Goal: Information Seeking & Learning: Check status

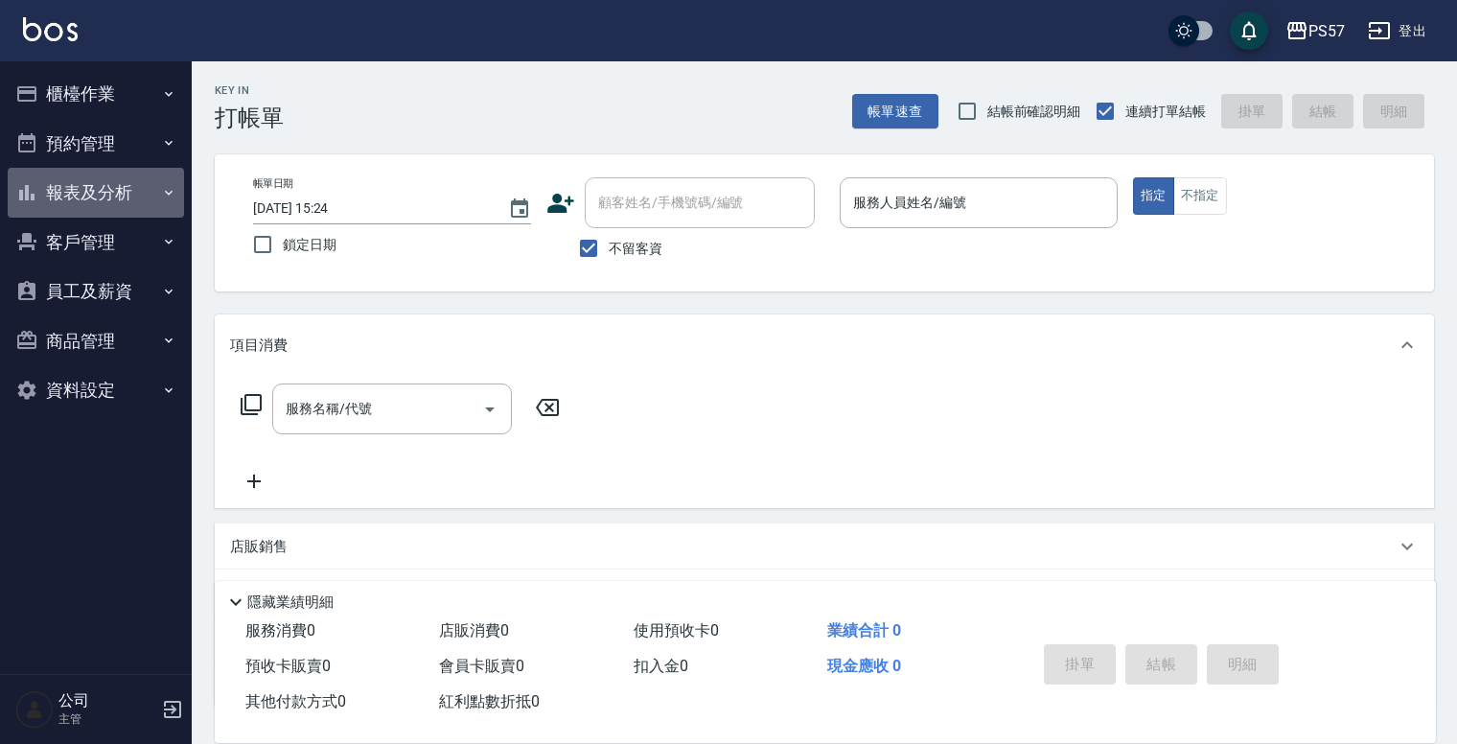
click at [69, 187] on button "報表及分析" at bounding box center [96, 193] width 176 height 50
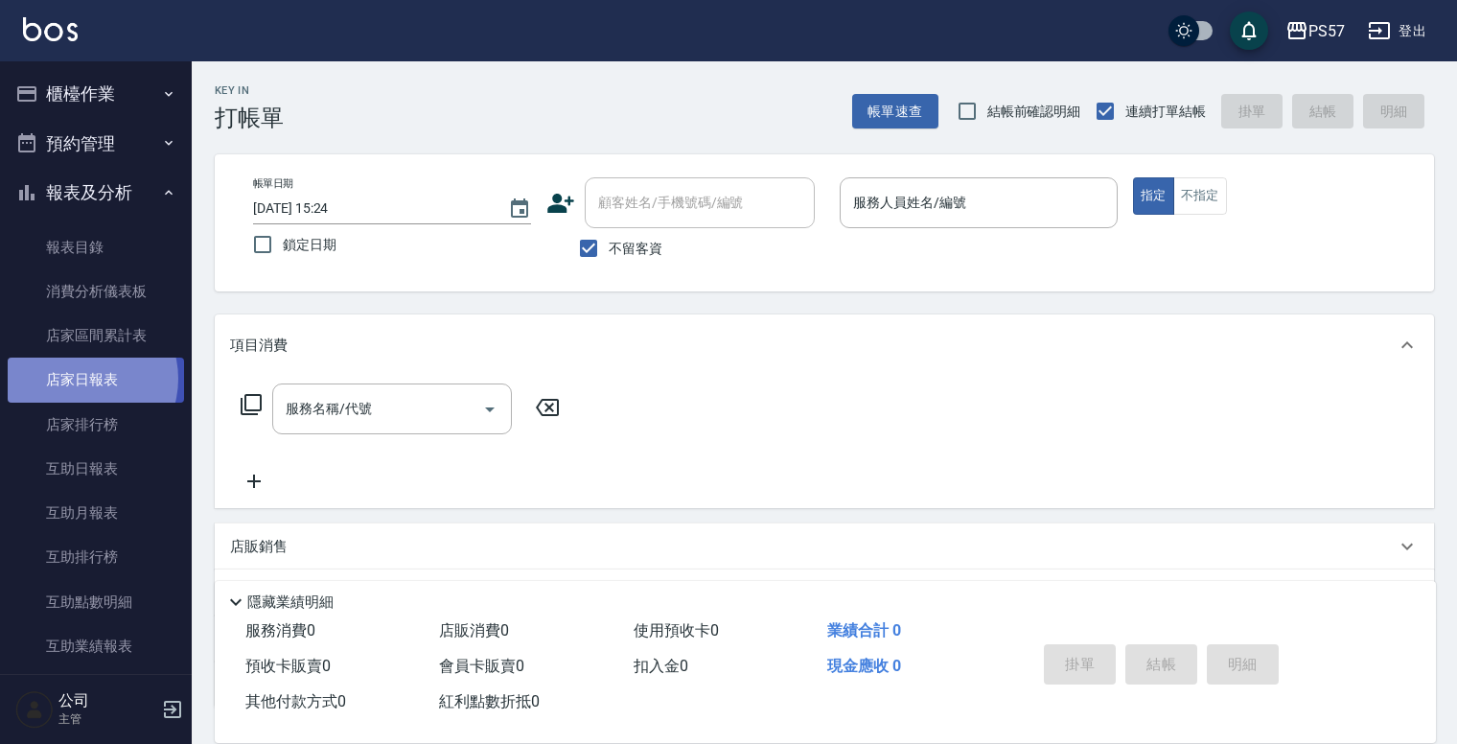
click at [80, 379] on link "店家日報表" at bounding box center [96, 379] width 176 height 44
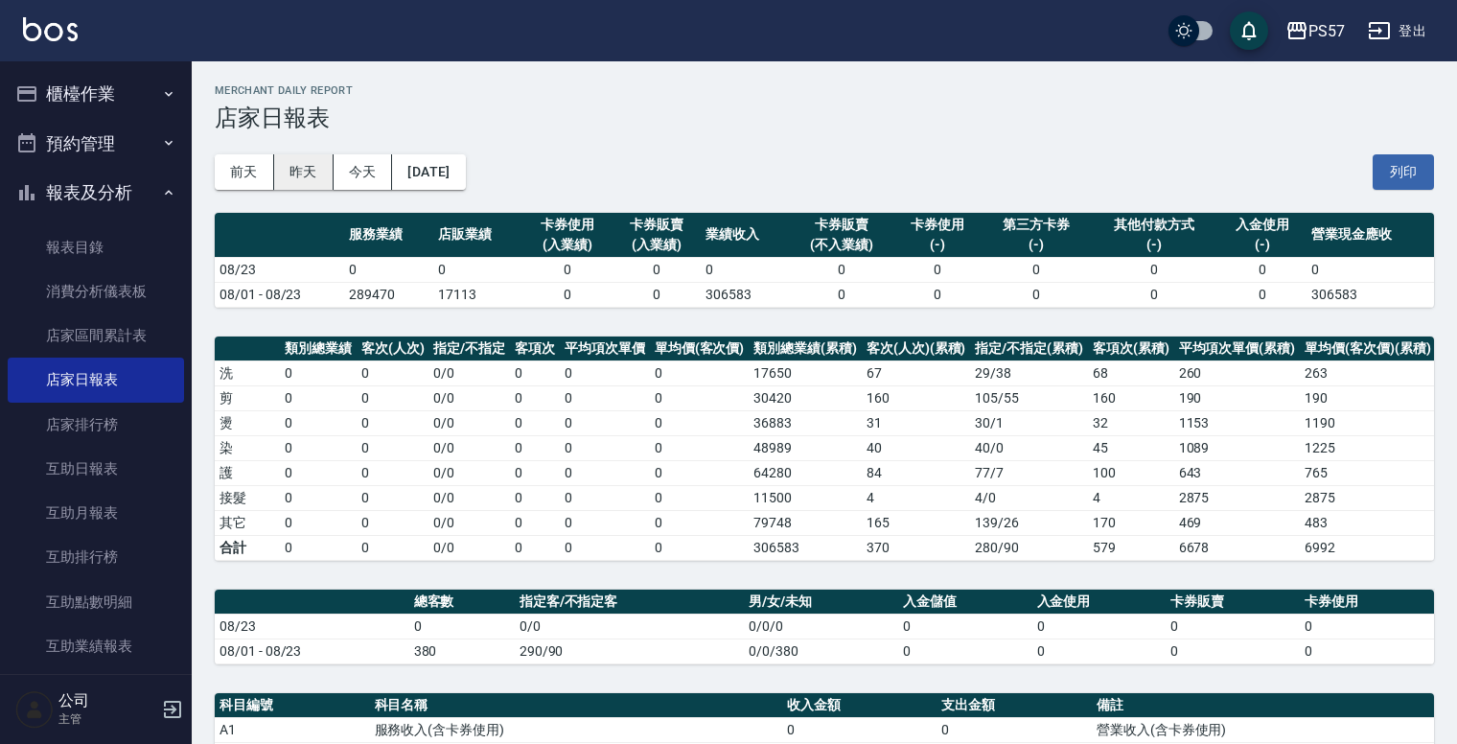
click at [315, 165] on button "昨天" at bounding box center [303, 171] width 59 height 35
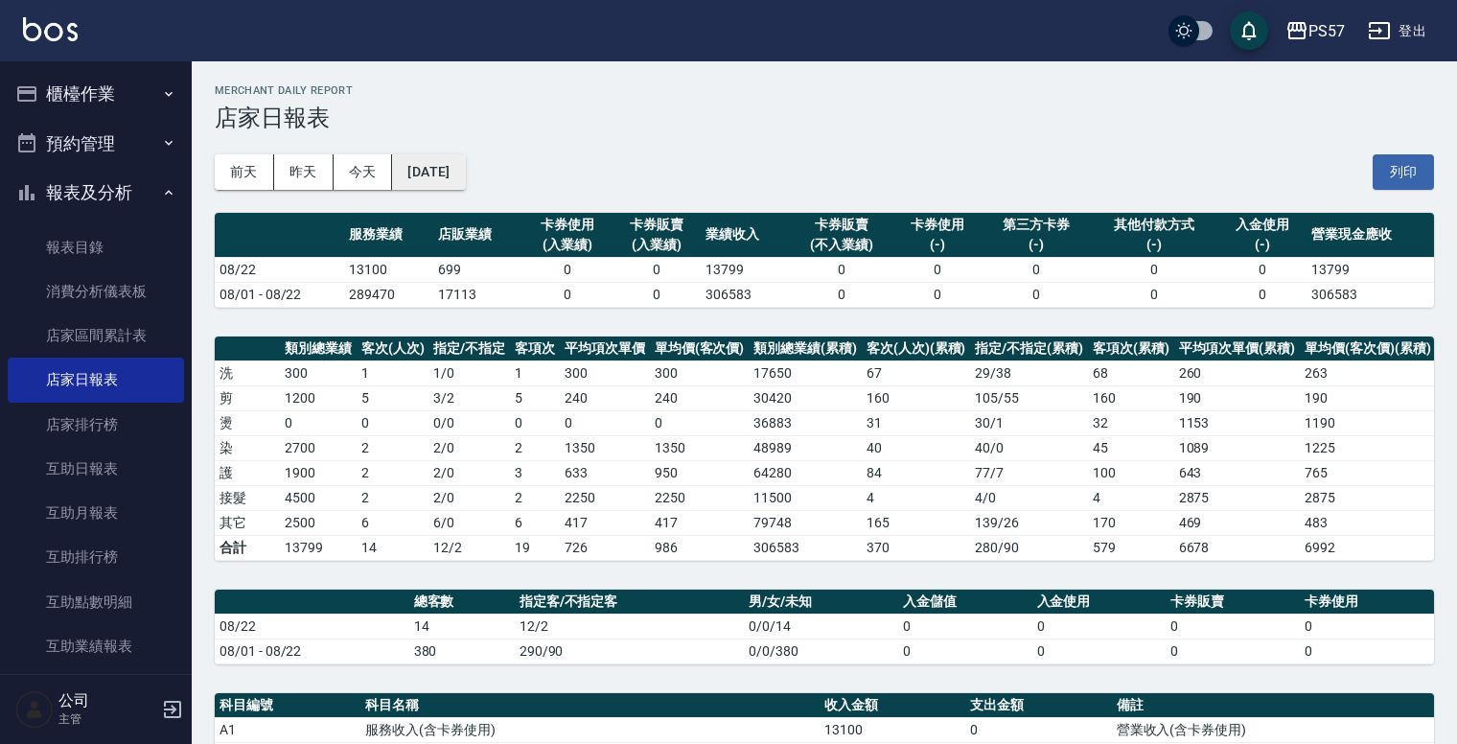
click at [446, 178] on button "[DATE]" at bounding box center [428, 171] width 73 height 35
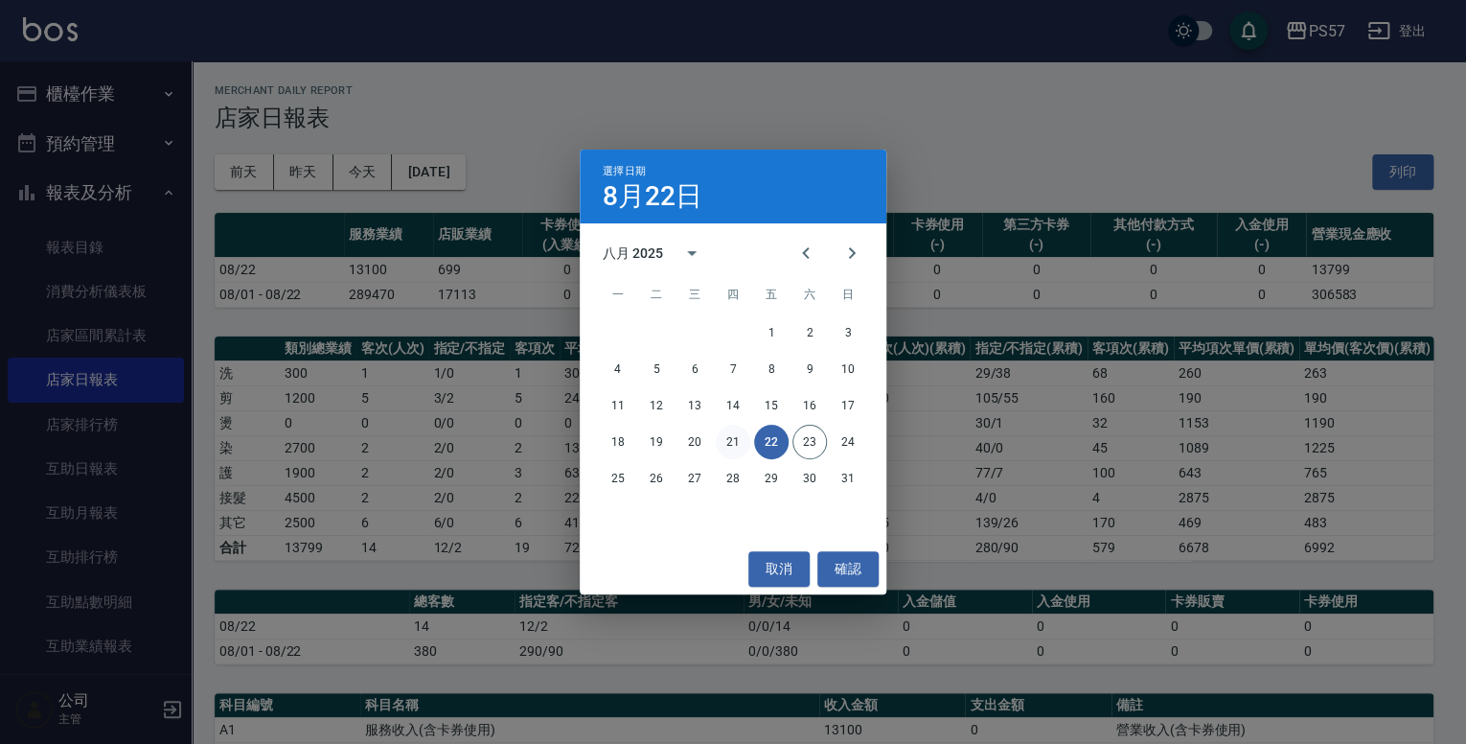
click at [739, 445] on button "21" at bounding box center [733, 442] width 34 height 34
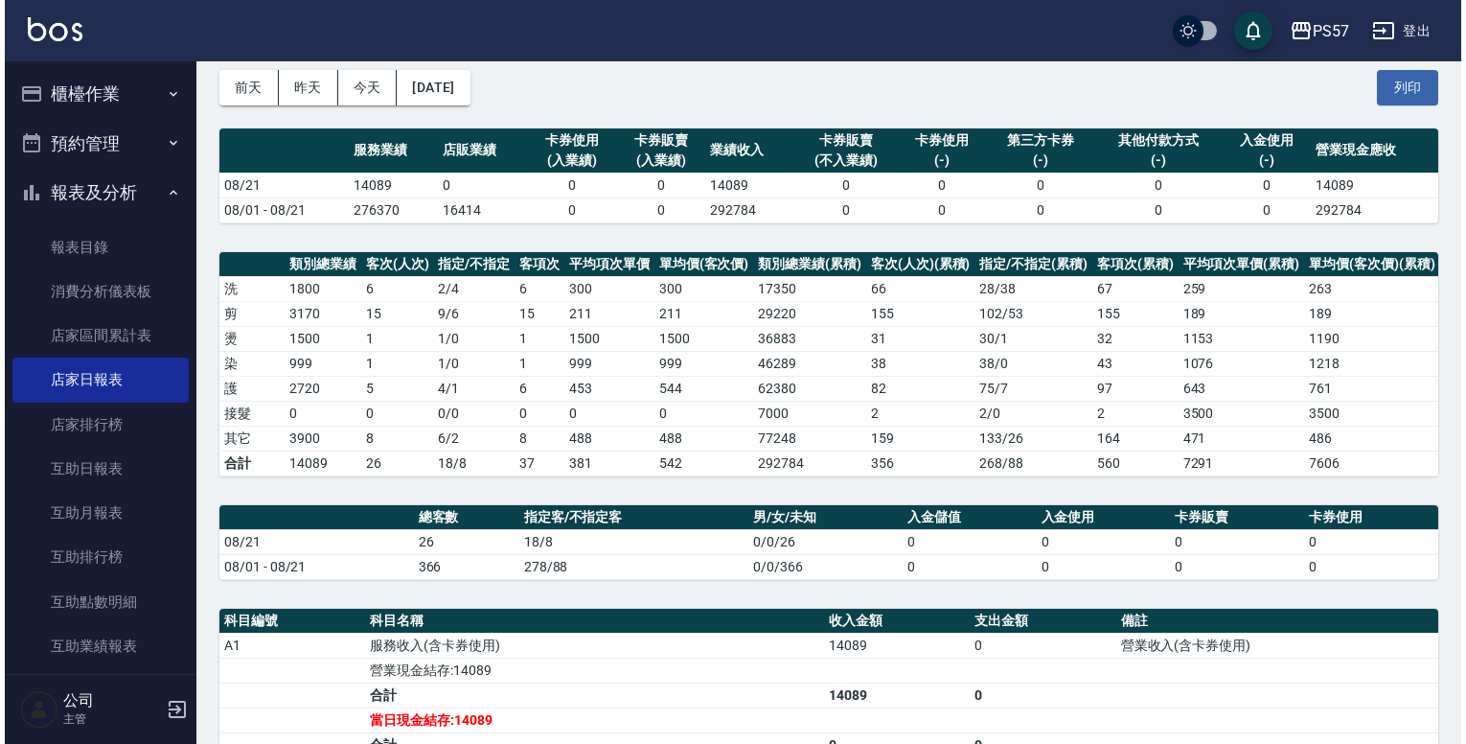
scroll to position [61, 0]
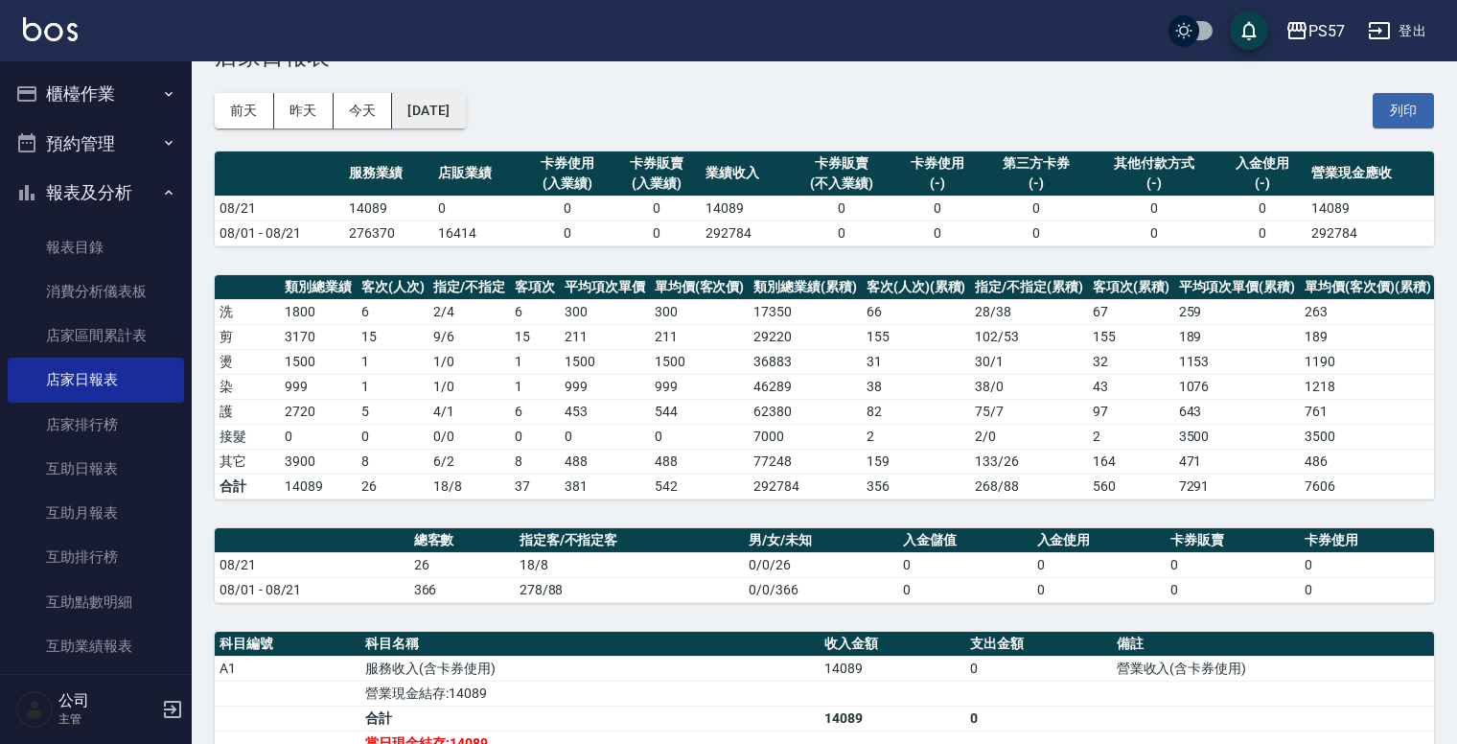
click at [465, 114] on button "[DATE]" at bounding box center [428, 110] width 73 height 35
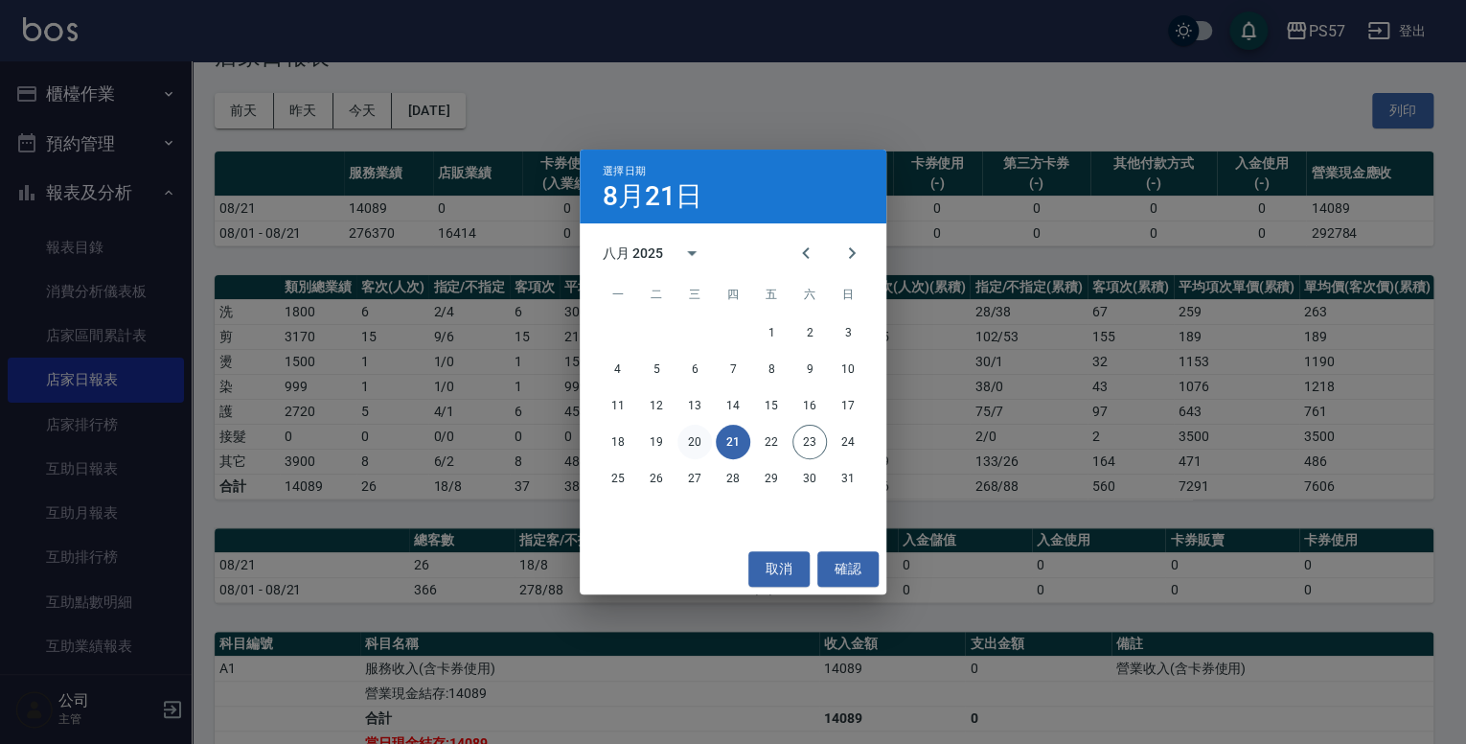
click at [690, 436] on button "20" at bounding box center [695, 442] width 34 height 34
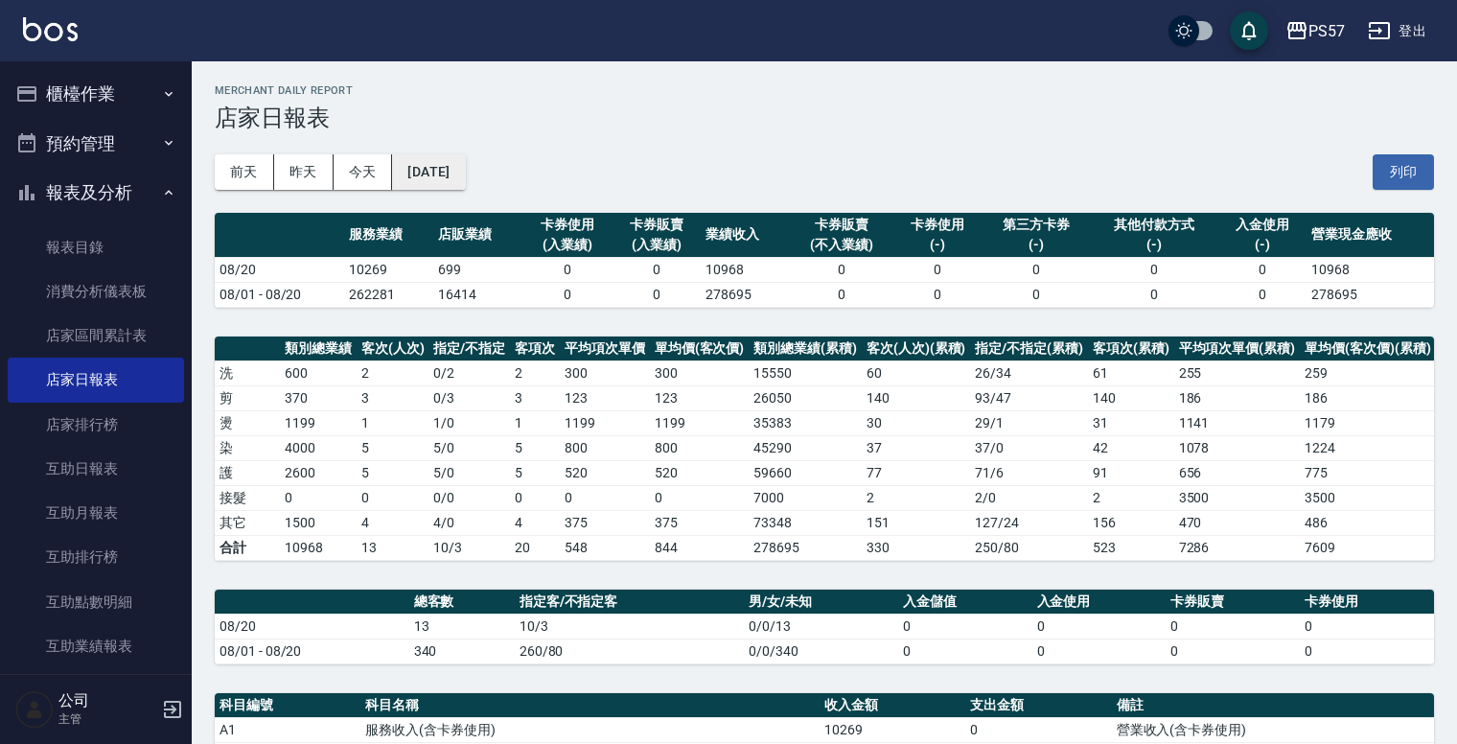
click at [450, 178] on button "[DATE]" at bounding box center [428, 171] width 73 height 35
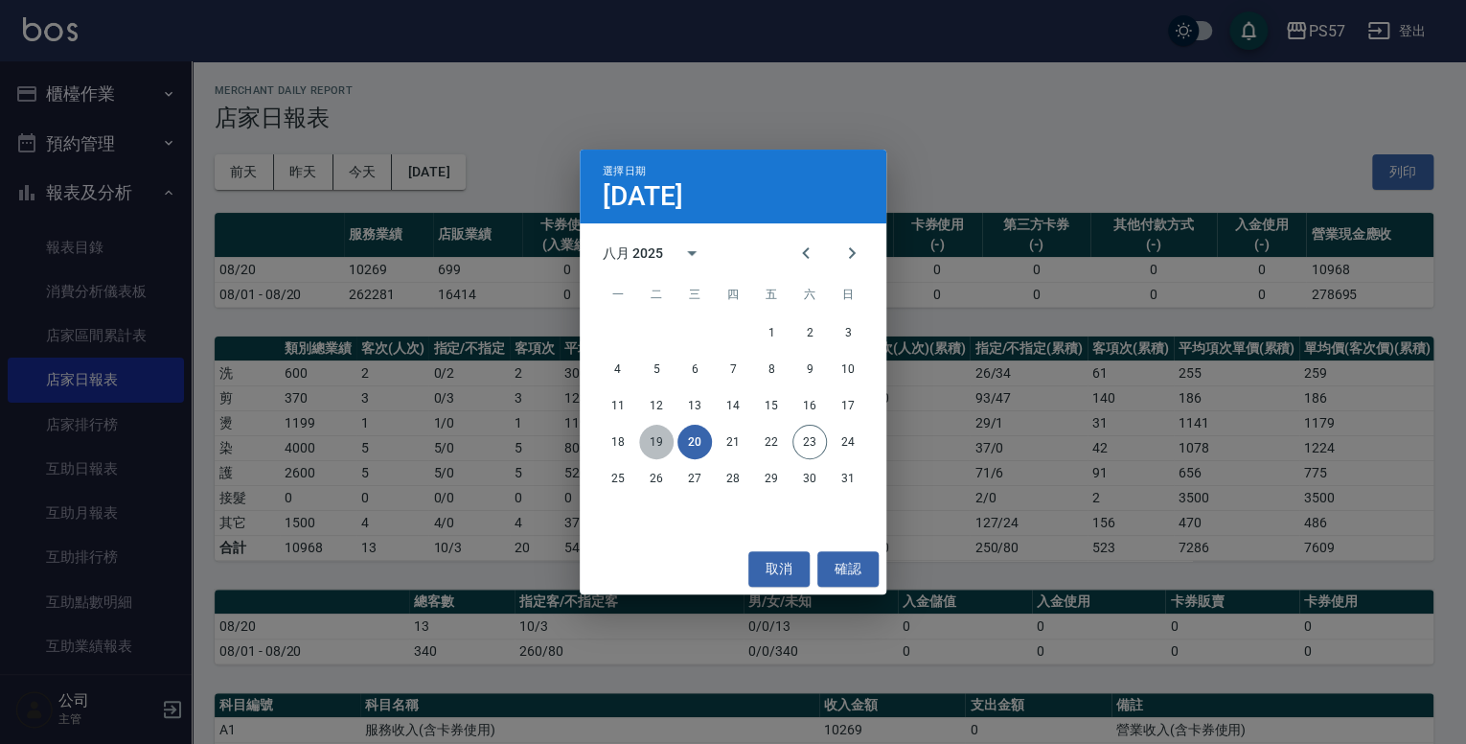
click at [660, 437] on button "19" at bounding box center [656, 442] width 34 height 34
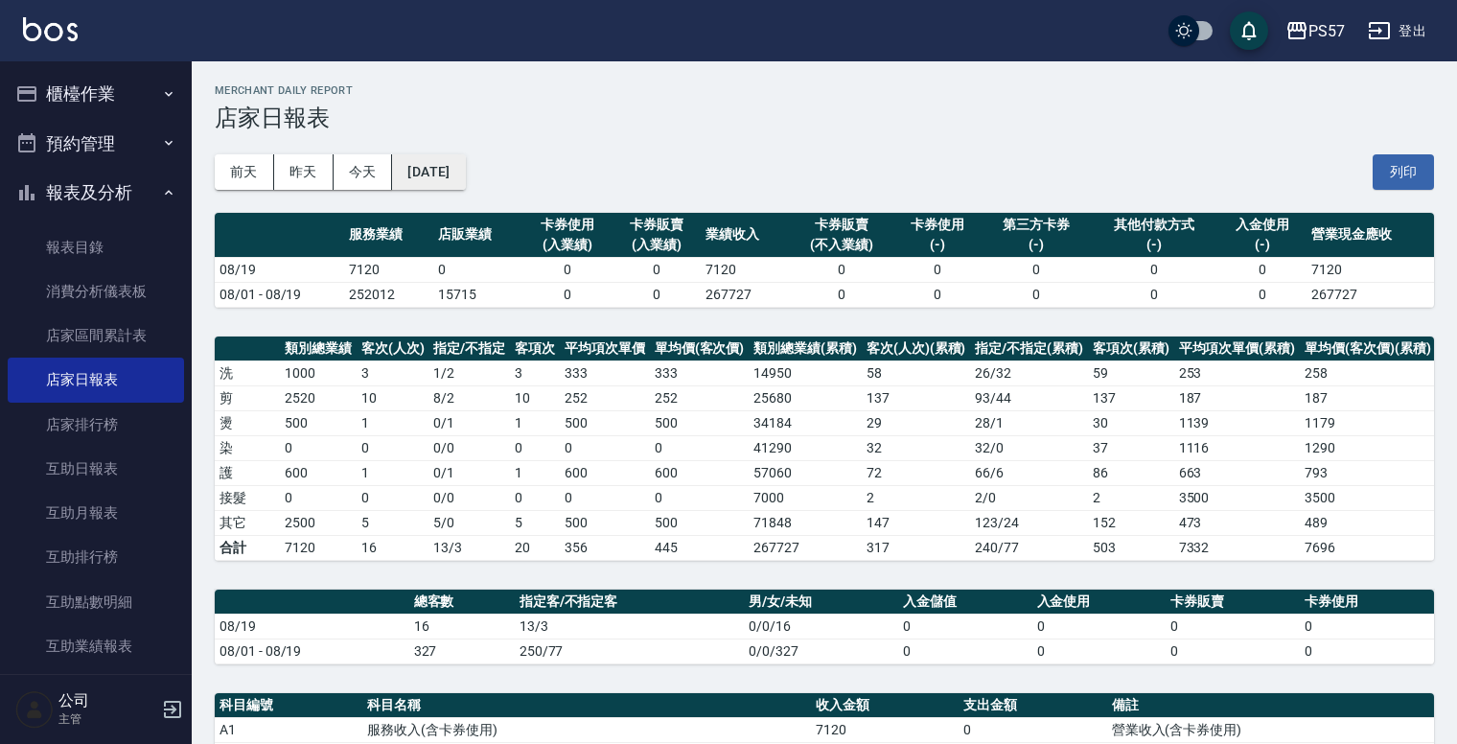
click at [465, 162] on button "[DATE]" at bounding box center [428, 171] width 73 height 35
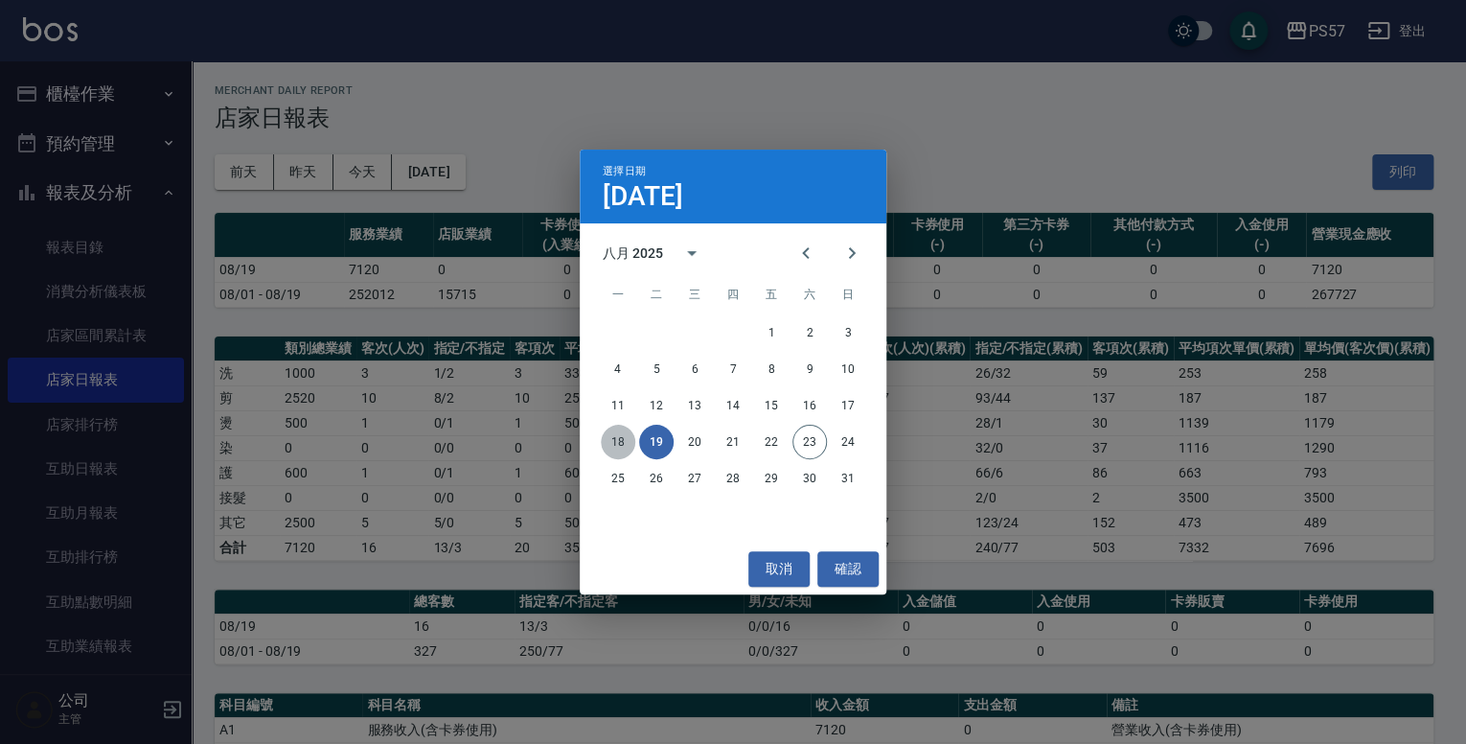
click at [623, 429] on button "18" at bounding box center [618, 442] width 34 height 34
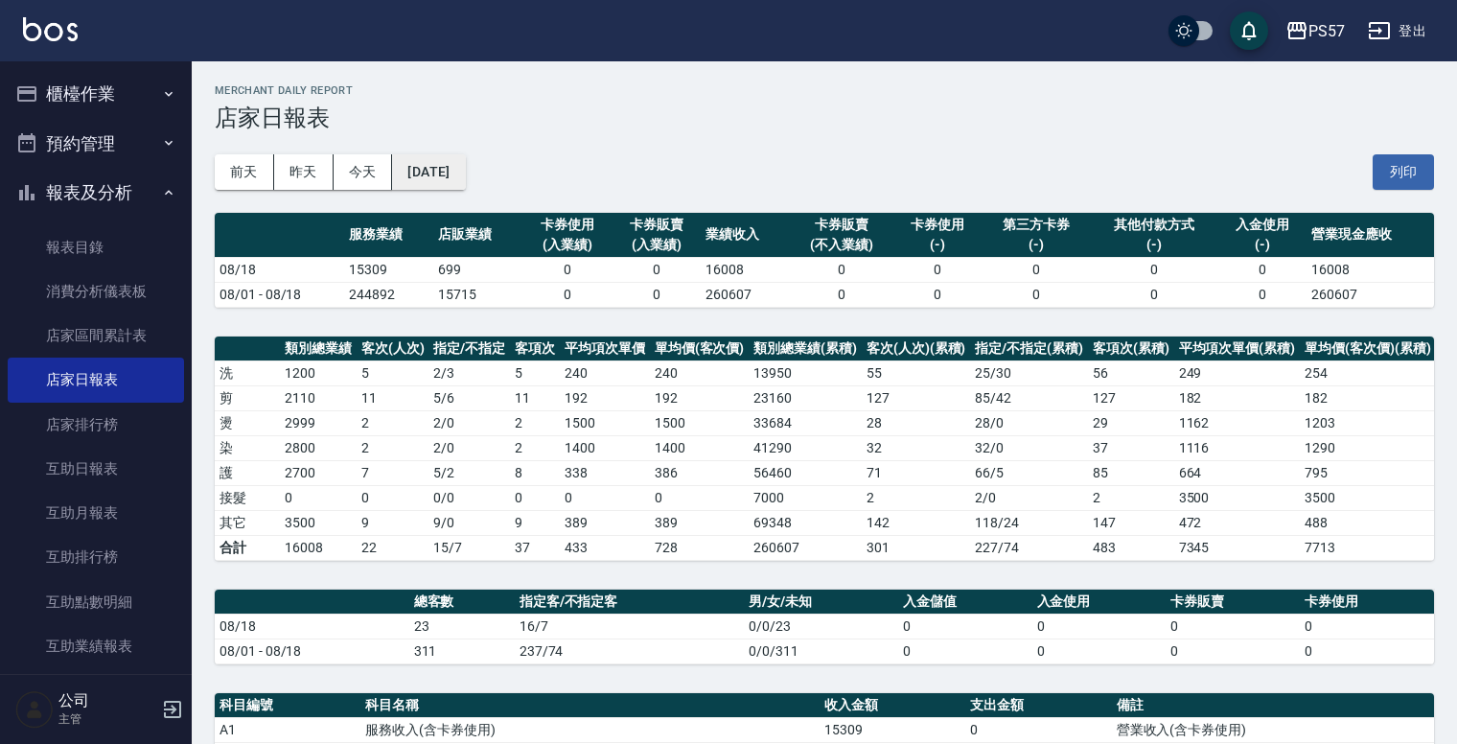
click at [465, 176] on button "[DATE]" at bounding box center [428, 171] width 73 height 35
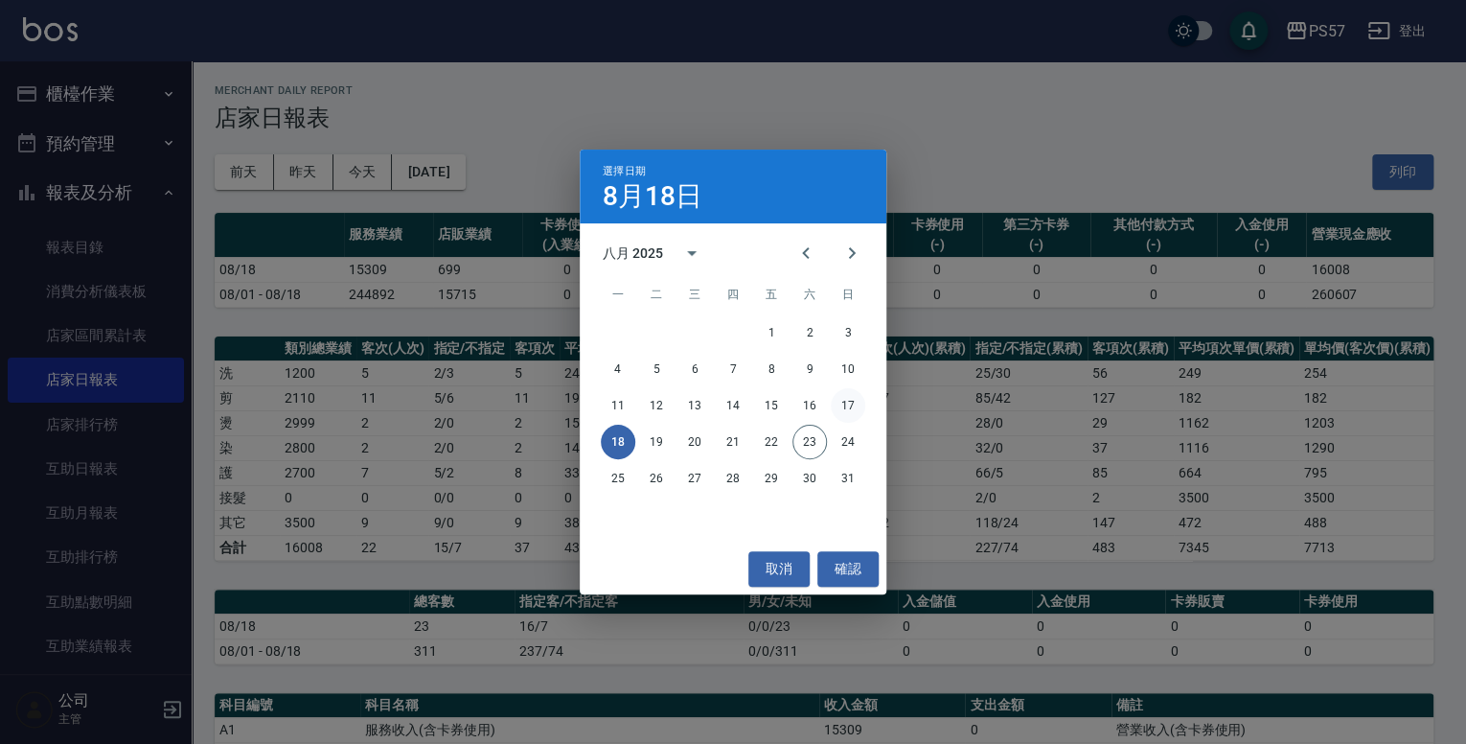
click at [848, 404] on button "17" at bounding box center [848, 405] width 34 height 34
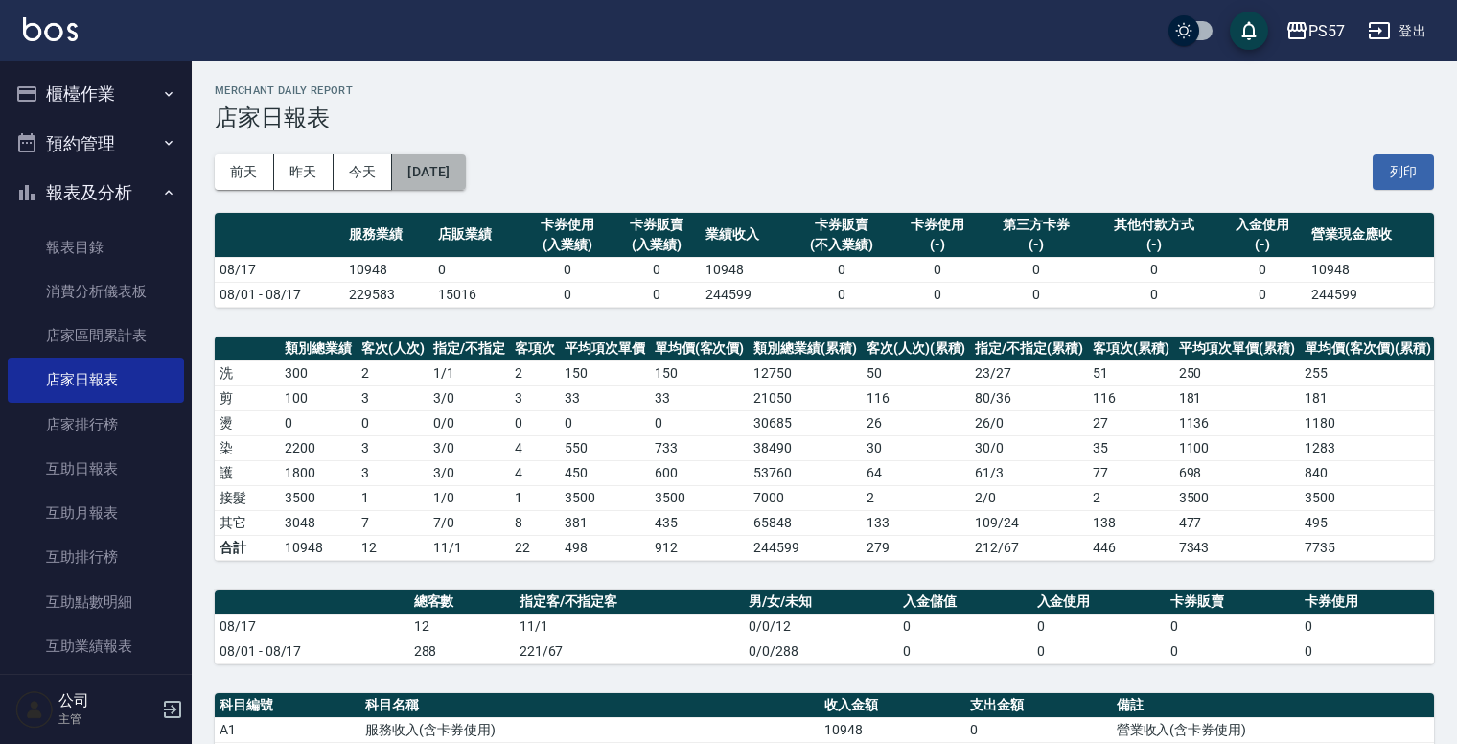
click at [465, 173] on button "[DATE]" at bounding box center [428, 171] width 73 height 35
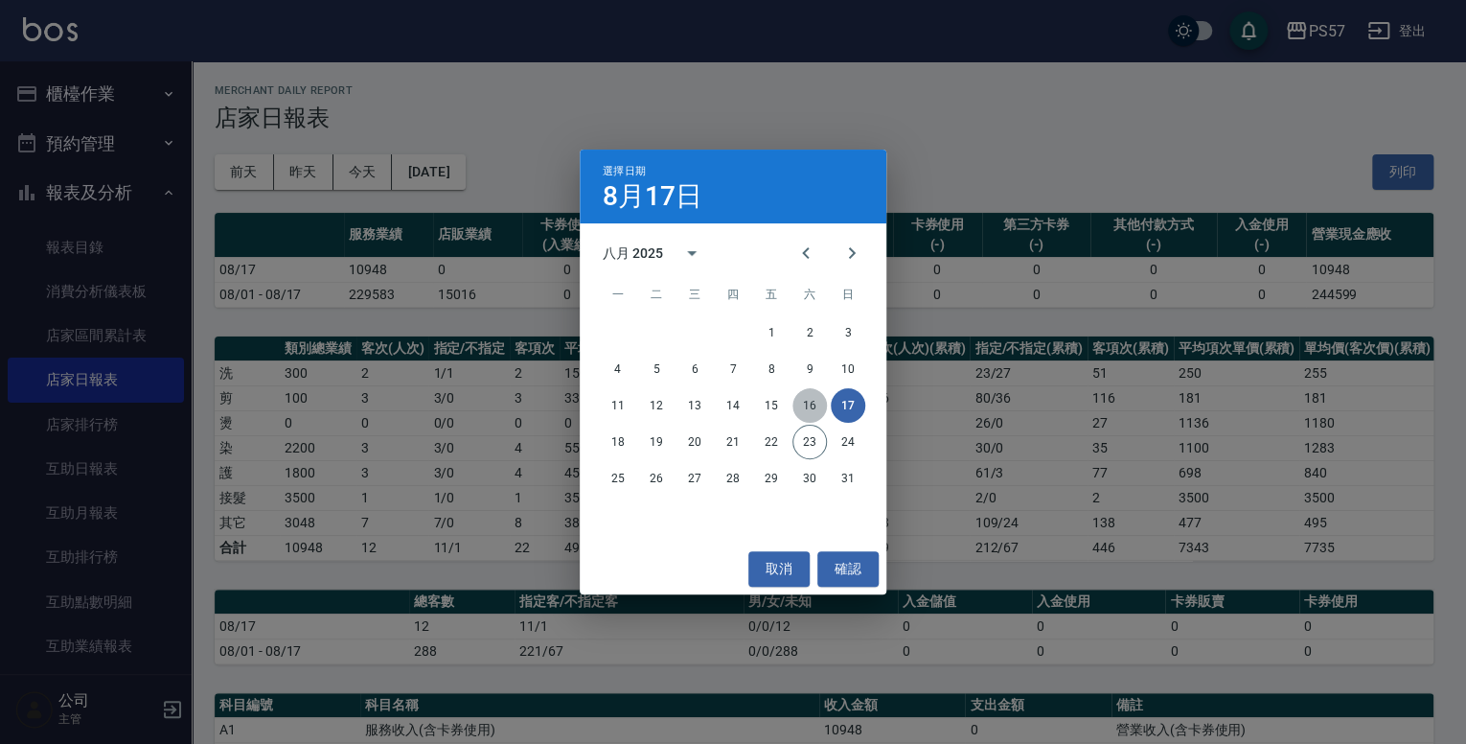
click at [813, 405] on button "16" at bounding box center [810, 405] width 34 height 34
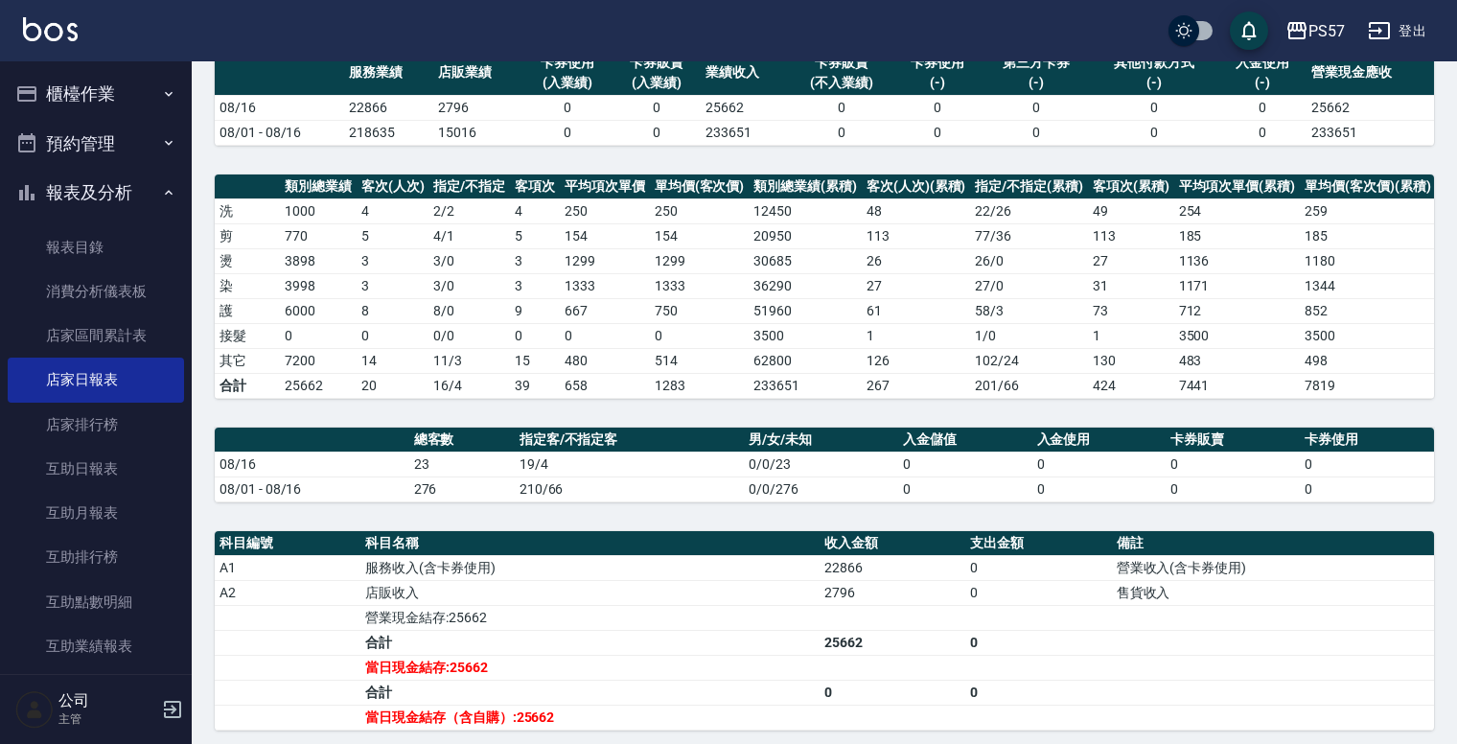
scroll to position [392, 0]
